Goal: Book appointment/travel/reservation

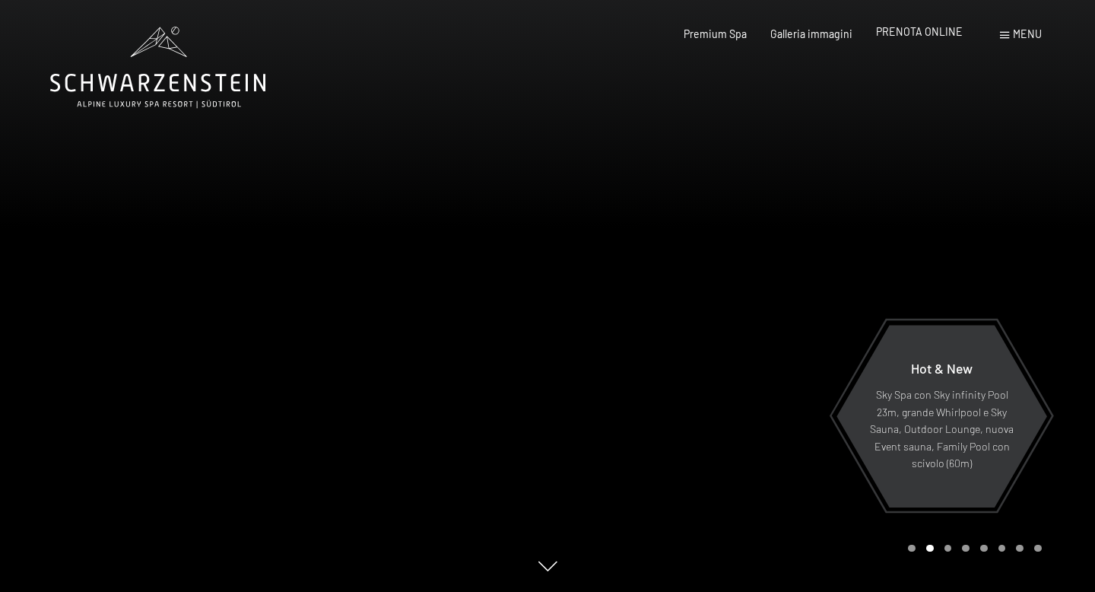
click at [909, 36] on span "PRENOTA ONLINE" at bounding box center [919, 31] width 87 height 13
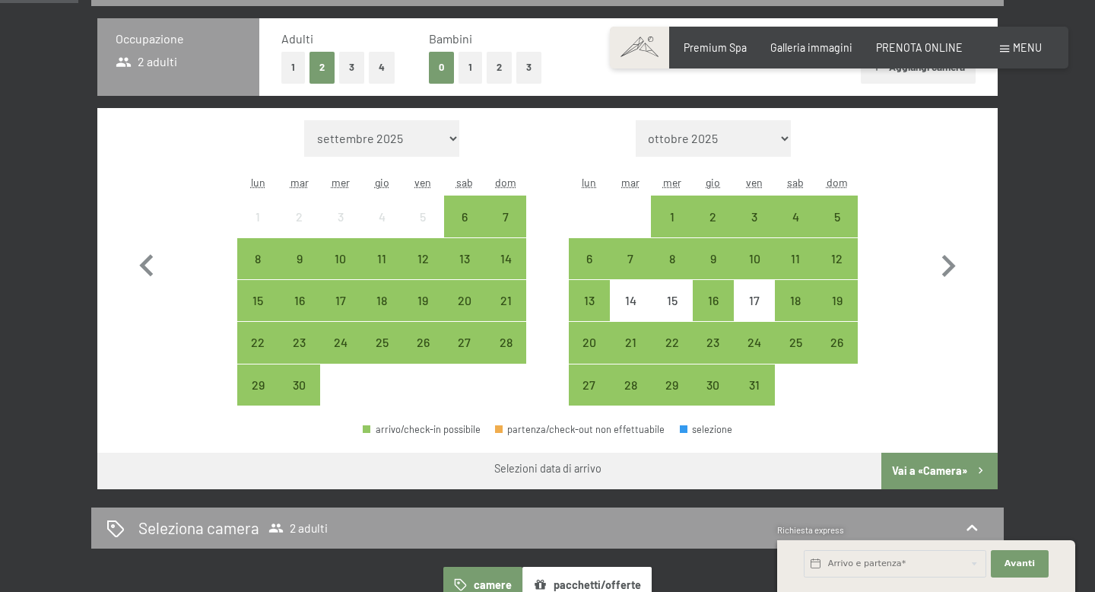
scroll to position [369, 0]
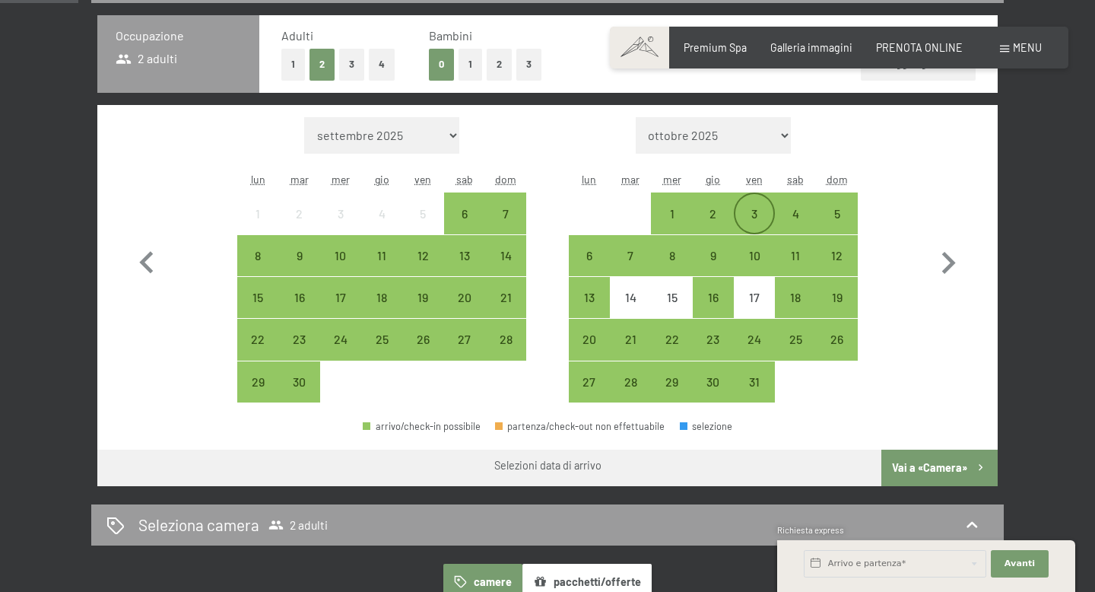
click at [753, 214] on div "3" at bounding box center [754, 227] width 38 height 38
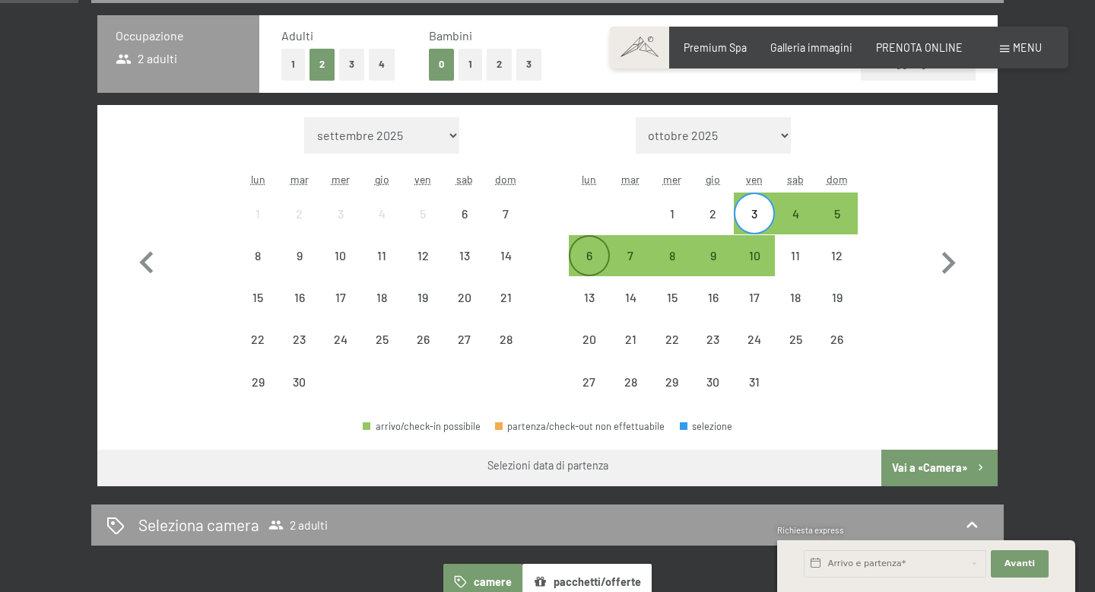
click at [584, 260] on div "6" at bounding box center [589, 268] width 38 height 38
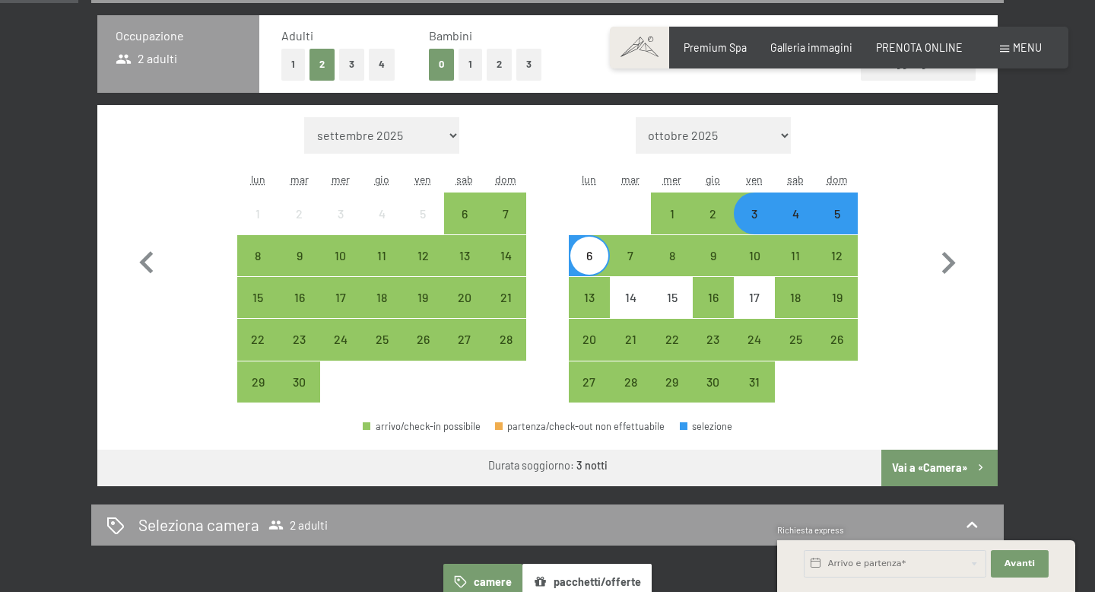
click at [919, 466] on button "Vai a «Camera»" at bounding box center [939, 467] width 116 height 36
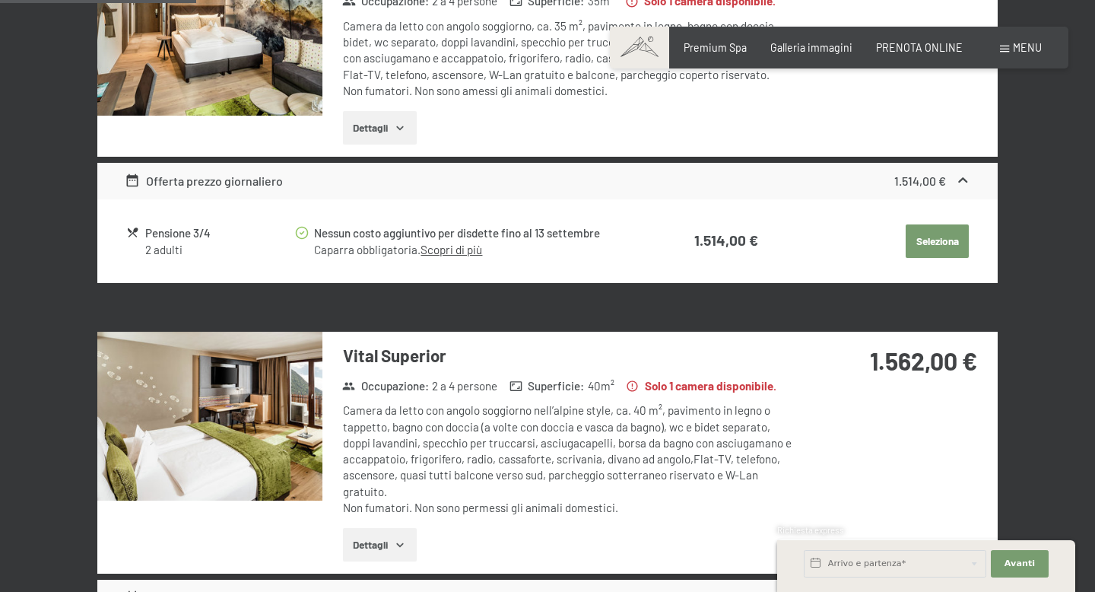
scroll to position [565, 0]
